Goal: Task Accomplishment & Management: Complete application form

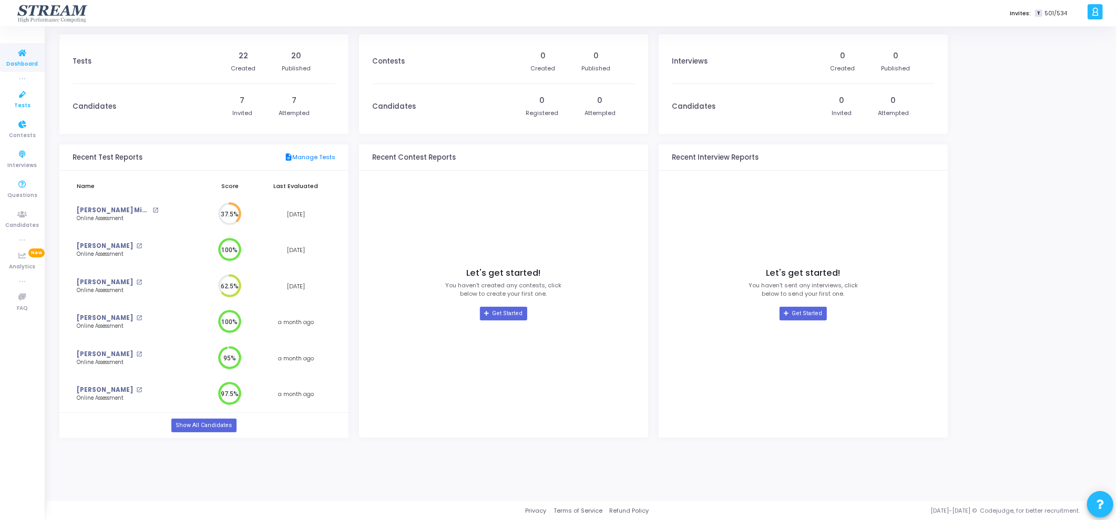
click at [24, 93] on icon at bounding box center [23, 94] width 22 height 13
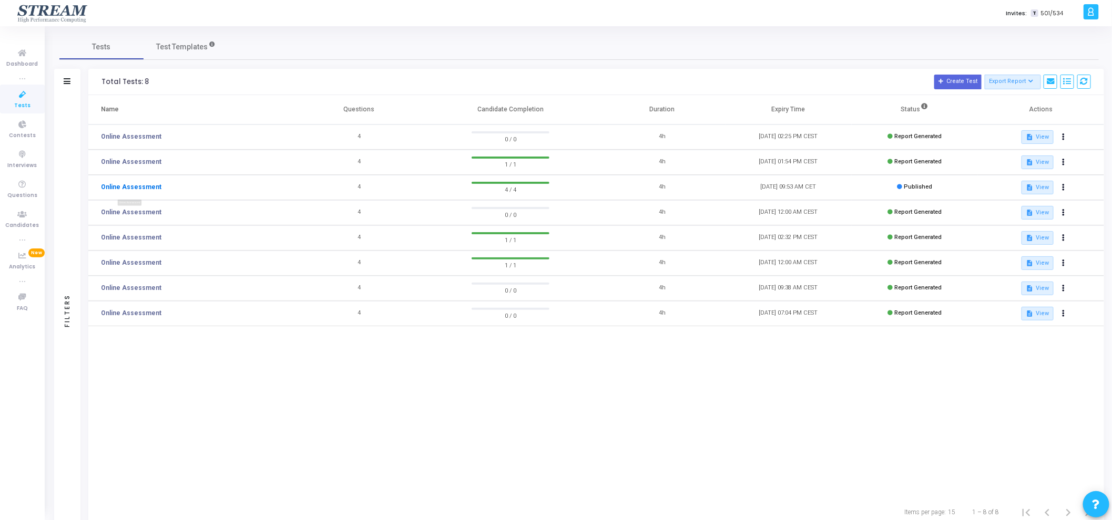
click at [118, 185] on link "Online Assessment" at bounding box center [131, 186] width 60 height 9
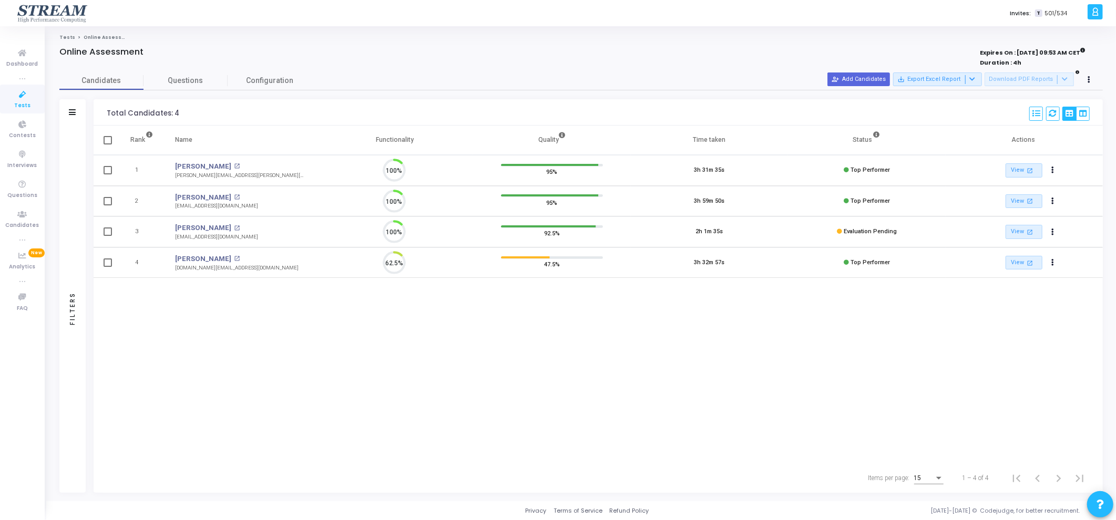
scroll to position [22, 27]
click at [273, 80] on span "Configuration" at bounding box center [269, 80] width 47 height 11
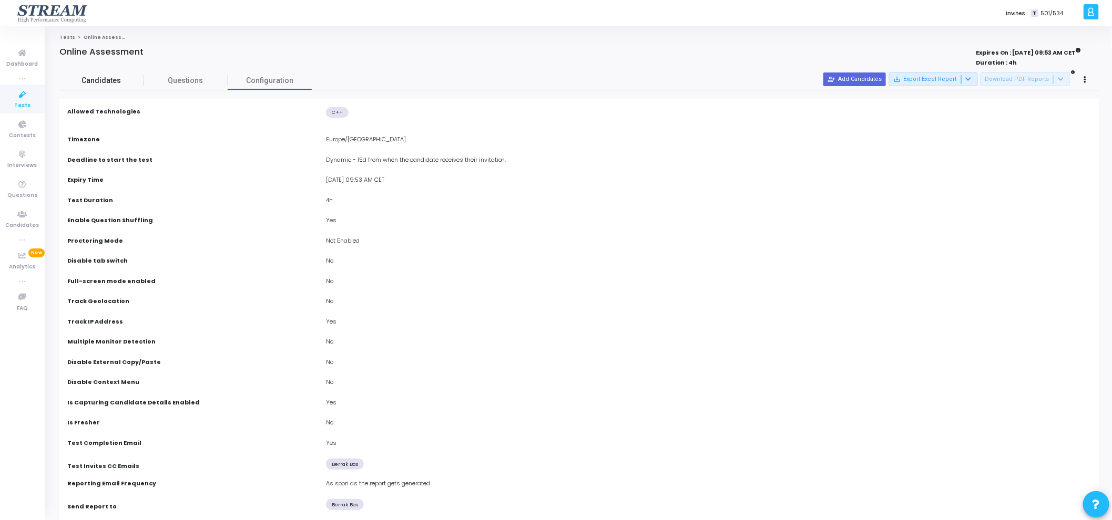
click at [109, 84] on span "Candidates" at bounding box center [101, 80] width 84 height 11
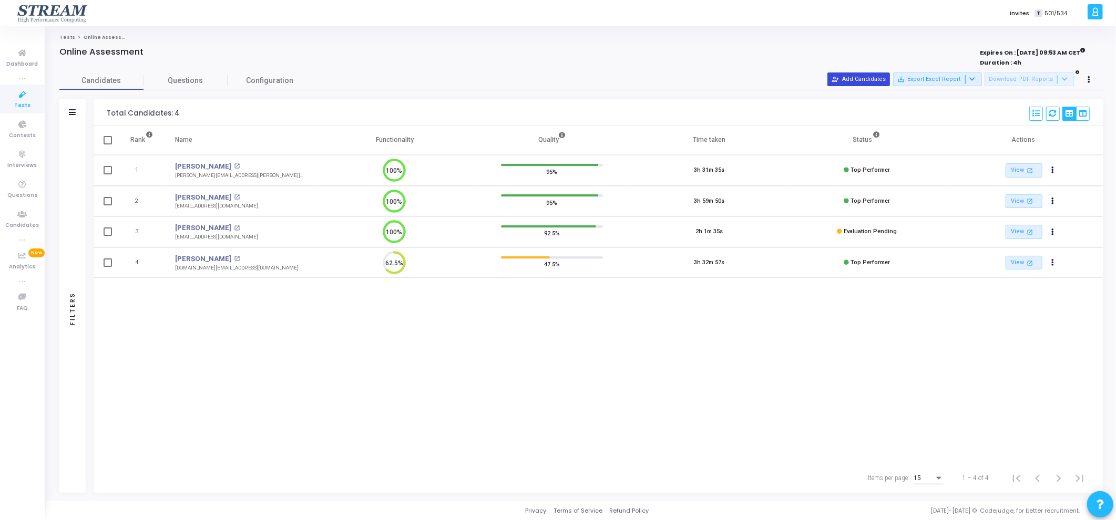
click at [854, 76] on button "person_add_alt Add Candidates" at bounding box center [858, 80] width 63 height 14
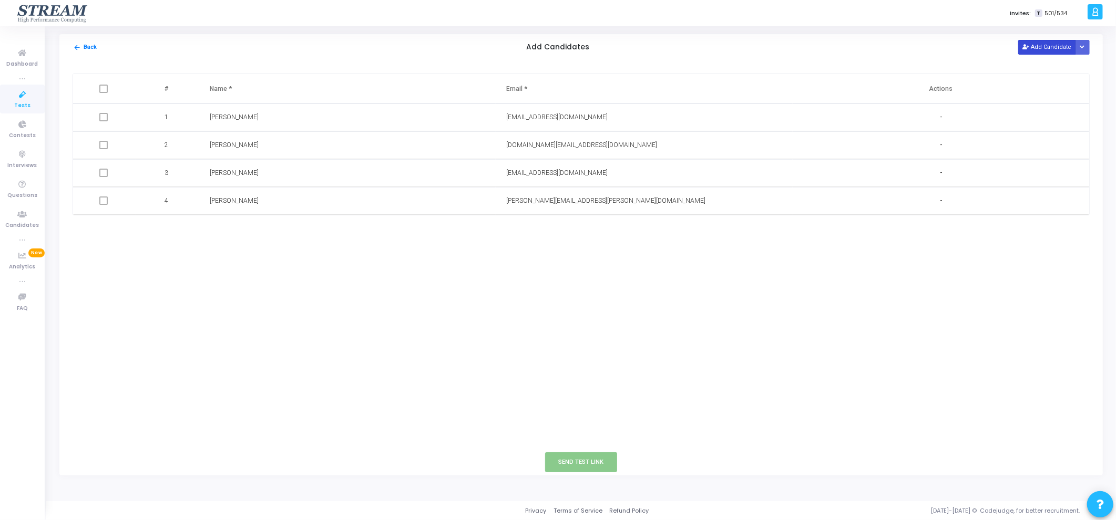
click at [1045, 49] on button "Add Candidate" at bounding box center [1047, 47] width 58 height 14
click at [241, 232] on input "text" at bounding box center [305, 228] width 191 height 17
paste input "[PERSON_NAME] [PERSON_NAME]"
type input "[PERSON_NAME] [PERSON_NAME]"
click at [522, 234] on input "text" at bounding box center [601, 228] width 191 height 17
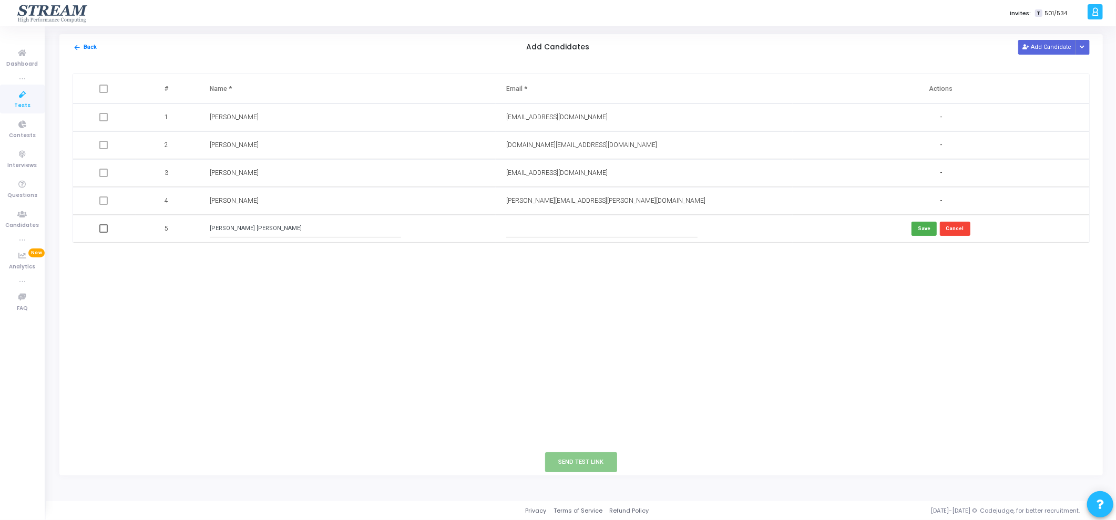
paste input "[EMAIL_ADDRESS][DOMAIN_NAME]"
type input "[EMAIL_ADDRESS][DOMAIN_NAME]"
click at [802, 341] on div "# Name * Email * Actions 1 [PERSON_NAME] [PERSON_NAME][EMAIL_ADDRESS][DOMAIN_NA…" at bounding box center [580, 254] width 1043 height 389
click at [922, 228] on button "Save" at bounding box center [923, 229] width 25 height 14
click at [101, 230] on span at bounding box center [103, 228] width 8 height 8
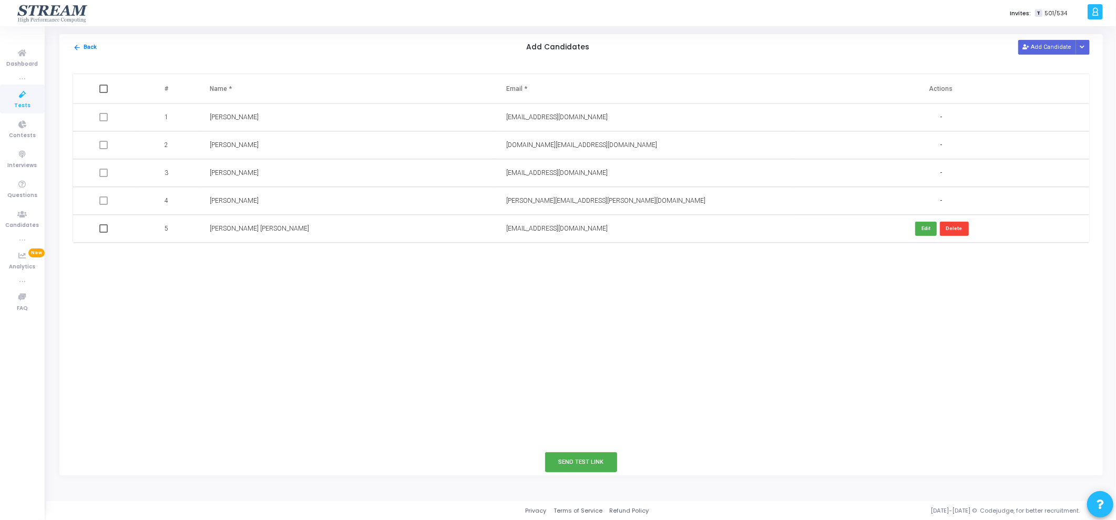
click at [103, 233] on input "checkbox" at bounding box center [103, 233] width 1 height 1
checkbox input "true"
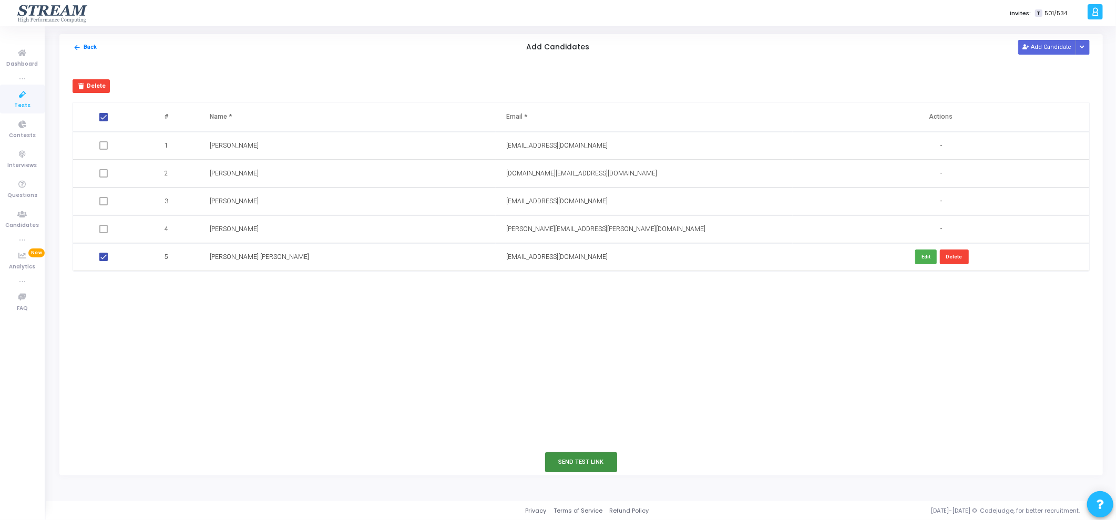
click at [585, 462] on button "Send Test Link" at bounding box center [581, 462] width 73 height 19
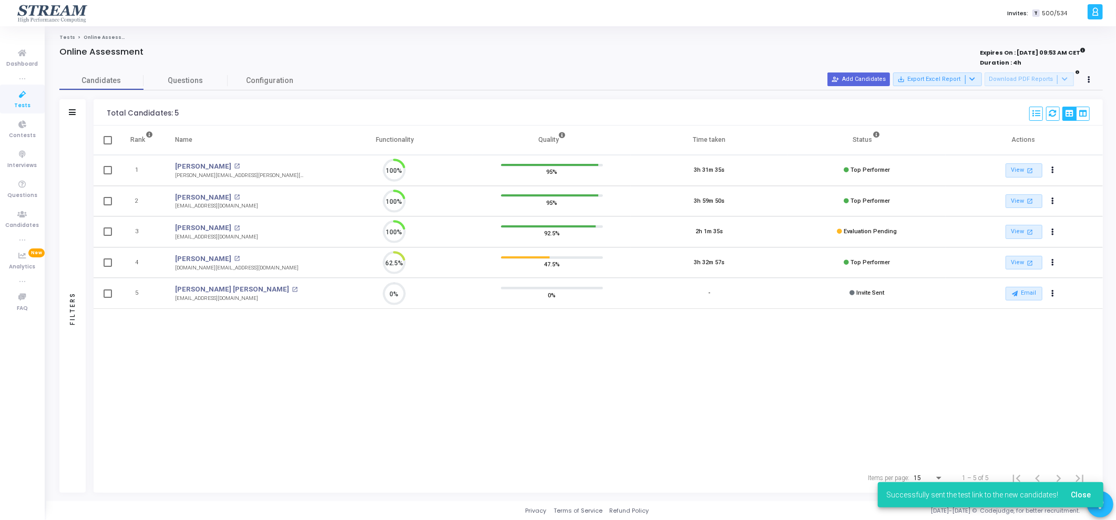
scroll to position [4, 4]
